Goal: Navigation & Orientation: Find specific page/section

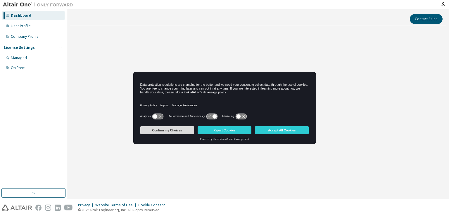
click at [184, 129] on button "Confirm my Choices" at bounding box center [167, 130] width 54 height 8
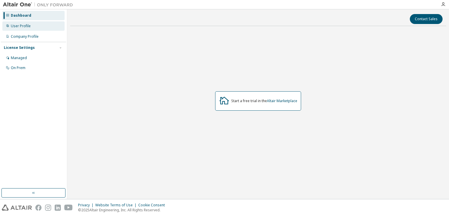
click at [32, 26] on div "User Profile" at bounding box center [33, 25] width 62 height 9
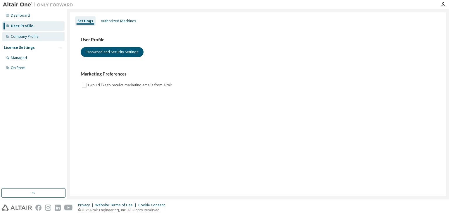
click at [35, 35] on div "Company Profile" at bounding box center [25, 36] width 28 height 5
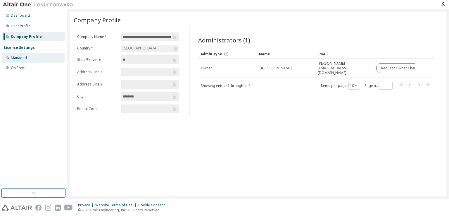
click at [33, 58] on div "Managed" at bounding box center [33, 57] width 62 height 9
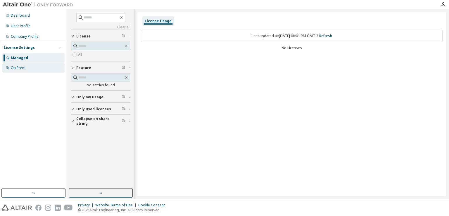
click at [34, 68] on div "On Prem" at bounding box center [33, 67] width 62 height 9
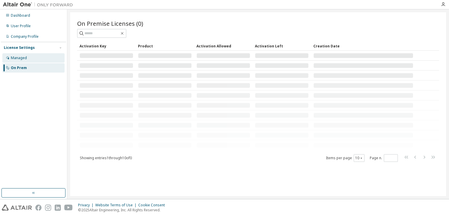
click at [35, 58] on div "Managed" at bounding box center [33, 57] width 62 height 9
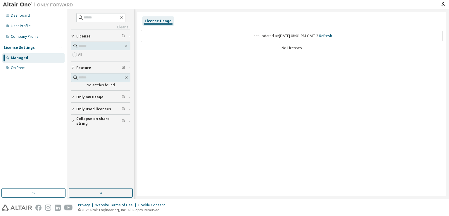
click at [82, 54] on label "All" at bounding box center [80, 54] width 5 height 7
click at [88, 107] on span "Only used licenses" at bounding box center [93, 109] width 35 height 5
click at [85, 107] on span "Only used licenses" at bounding box center [93, 109] width 35 height 5
click at [23, 14] on div "Dashboard" at bounding box center [20, 15] width 19 height 5
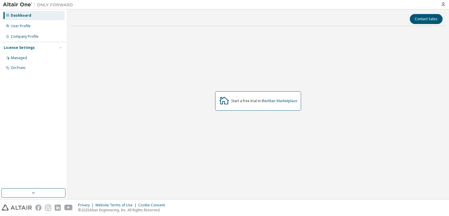
click at [247, 103] on div "Start a free trial in the Altair Marketplace" at bounding box center [258, 100] width 86 height 19
